Goal: Information Seeking & Learning: Find specific page/section

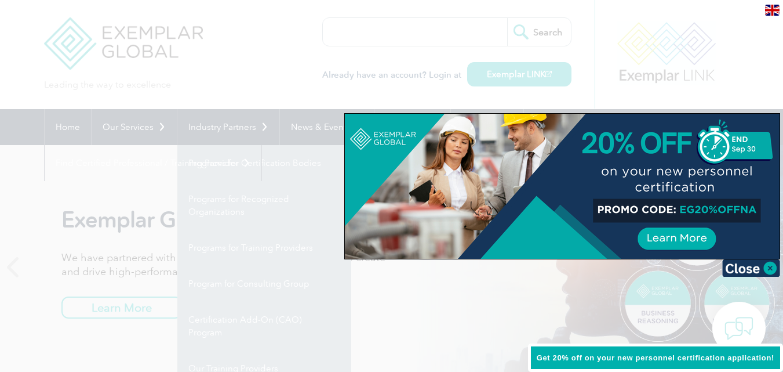
click at [277, 260] on div at bounding box center [391, 186] width 783 height 372
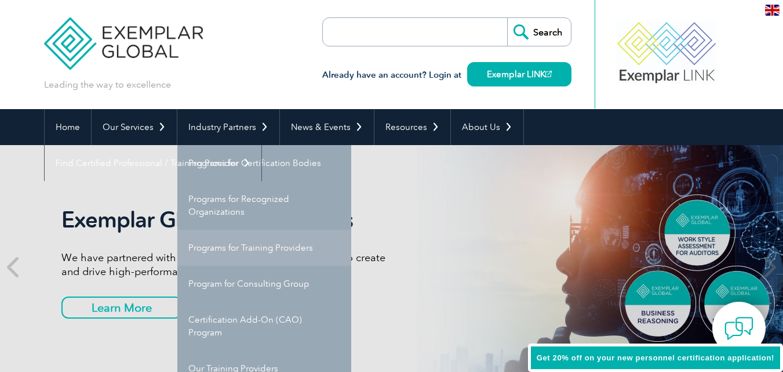
click at [214, 247] on link "Programs for Training Providers" at bounding box center [264, 248] width 174 height 36
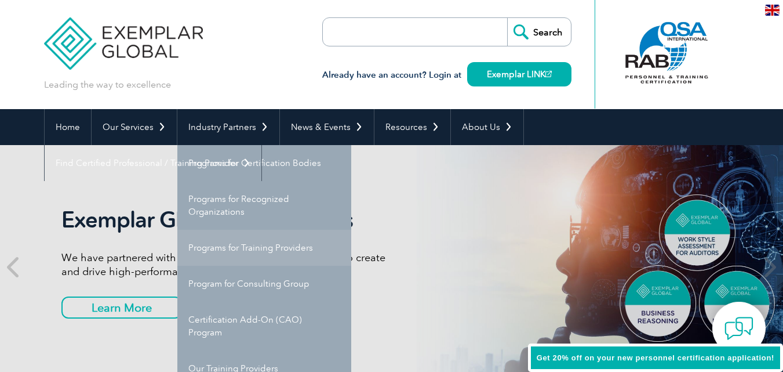
click at [214, 247] on link "Programs for Training Providers" at bounding box center [264, 248] width 174 height 36
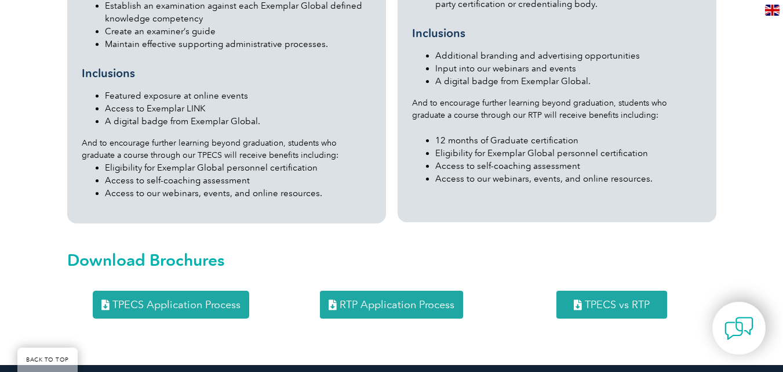
scroll to position [1201, 0]
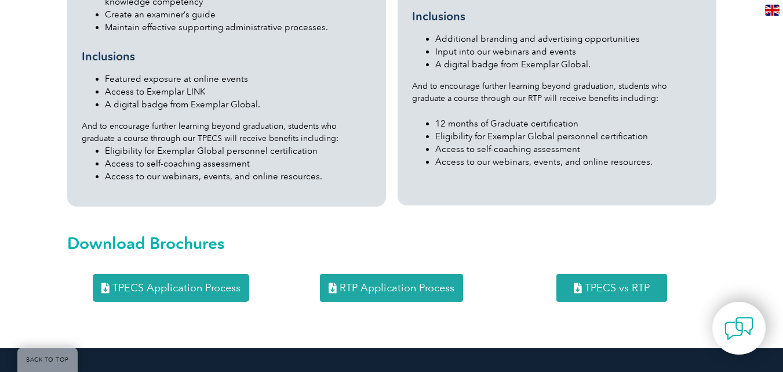
drag, startPoint x: 788, startPoint y: 41, endPoint x: 791, endPoint y: 205, distance: 164.7
click at [783, 205] on html "BACK TO TOP Leading the way to excellence Search" at bounding box center [391, 91] width 783 height 2584
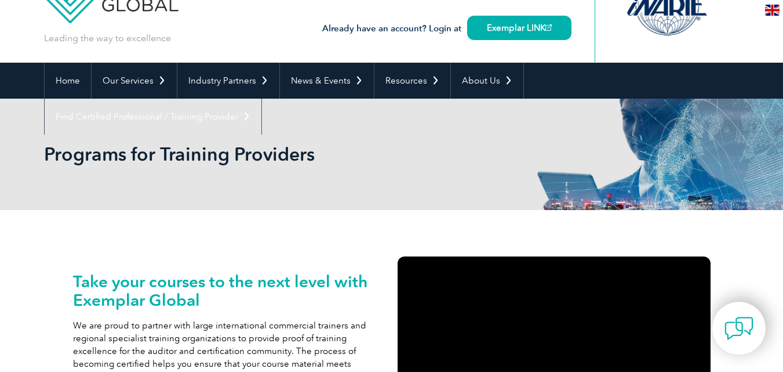
scroll to position [0, 0]
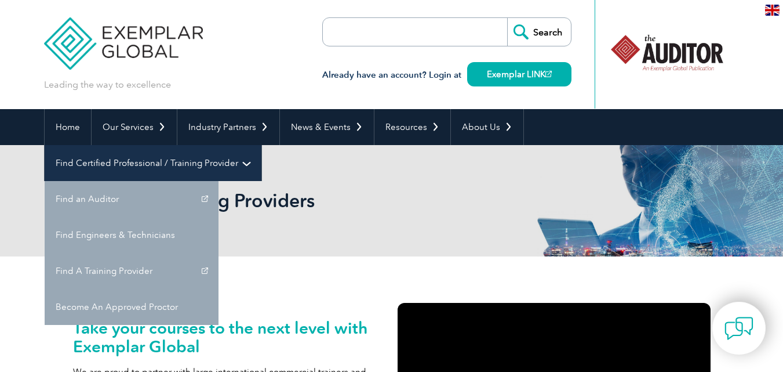
click at [261, 145] on link "Find Certified Professional / Training Provider" at bounding box center [153, 163] width 217 height 36
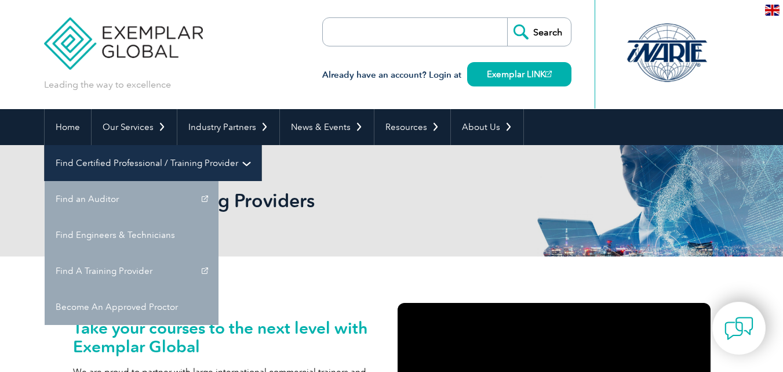
click at [261, 145] on link "Find Certified Professional / Training Provider" at bounding box center [153, 163] width 217 height 36
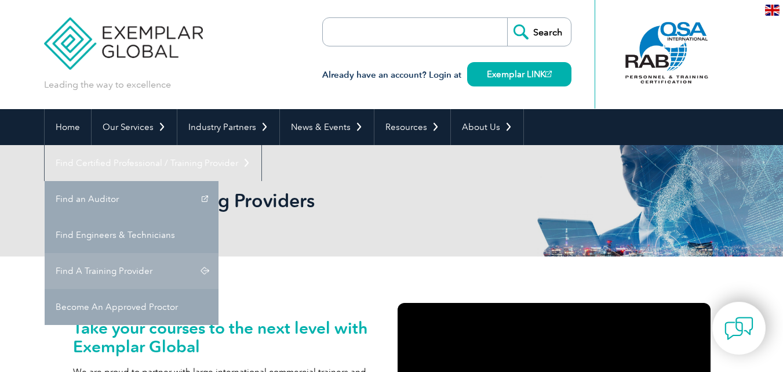
click at [219, 253] on link "Find A Training Provider" at bounding box center [132, 271] width 174 height 36
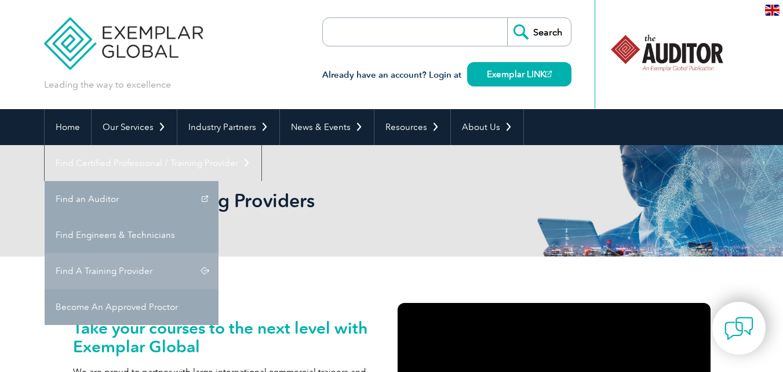
click at [219, 253] on link "Find A Training Provider" at bounding box center [132, 271] width 174 height 36
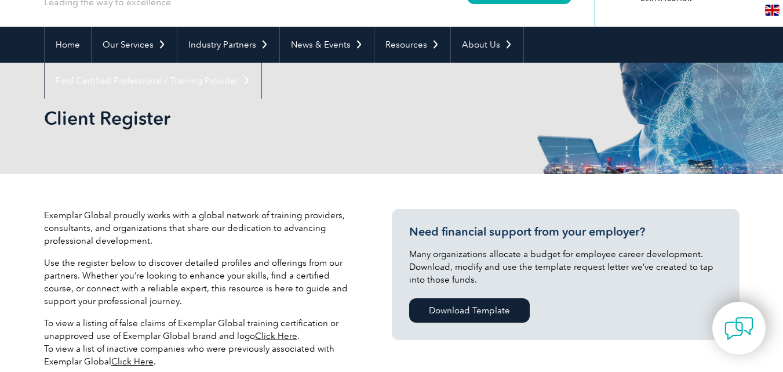
scroll to position [313, 0]
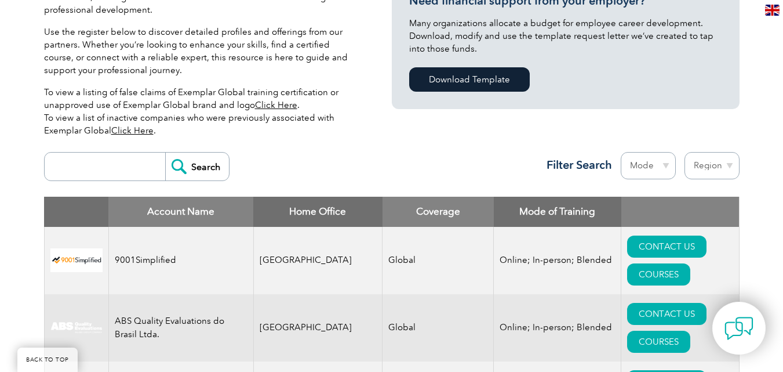
click at [96, 166] on input "search" at bounding box center [107, 166] width 115 height 28
type input "j"
click at [111, 162] on input "search" at bounding box center [107, 166] width 115 height 28
type input "JMD"
click at [165, 152] on input "Search" at bounding box center [197, 166] width 64 height 28
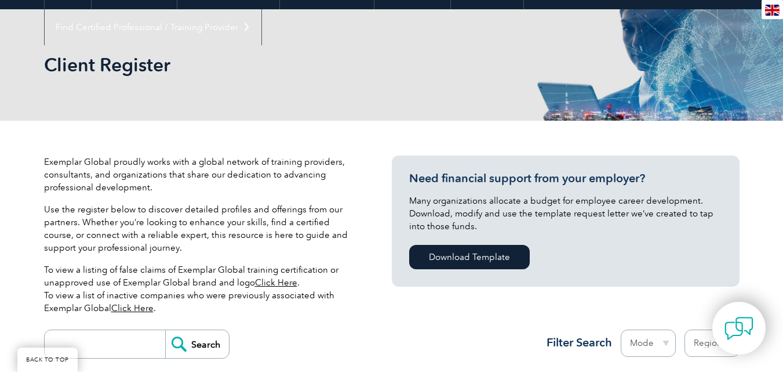
scroll to position [163, 0]
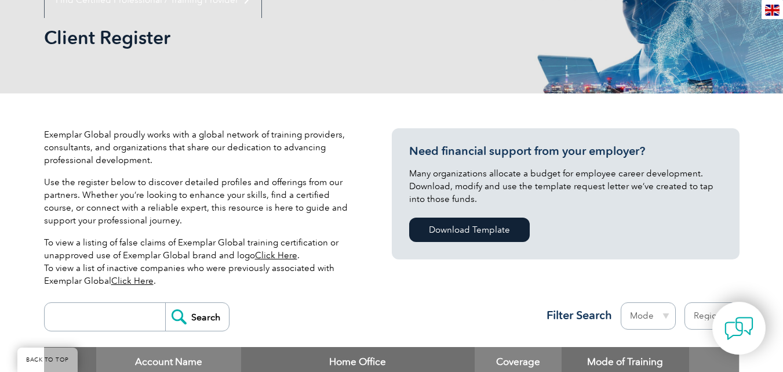
click at [115, 307] on input "search" at bounding box center [107, 317] width 115 height 28
type input "JMD"
click at [173, 322] on input "Search" at bounding box center [197, 317] width 64 height 28
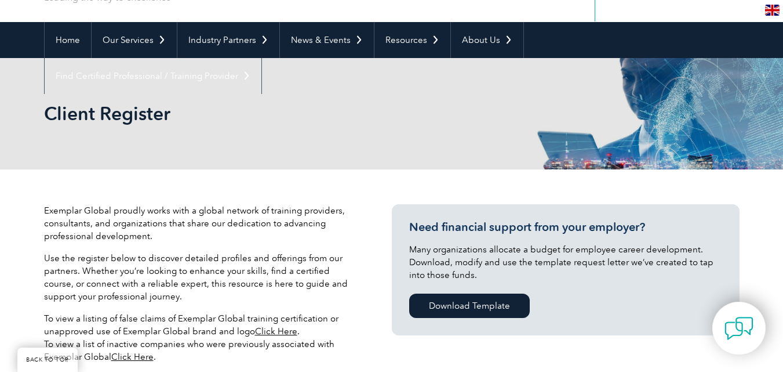
scroll to position [114, 0]
